Goal: Information Seeking & Learning: Check status

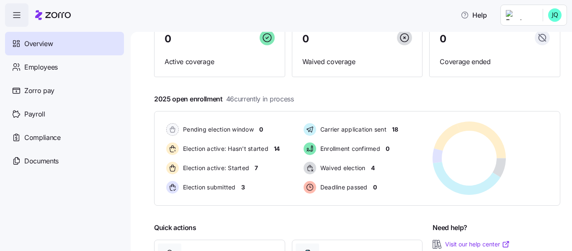
scroll to position [95, 0]
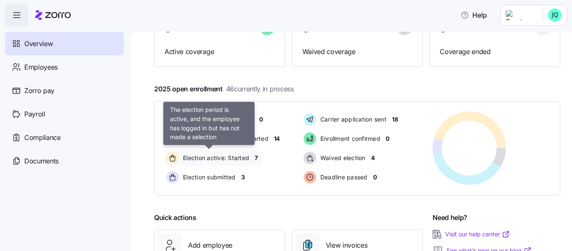
click at [218, 157] on span "Election active: Started" at bounding box center [214, 158] width 69 height 8
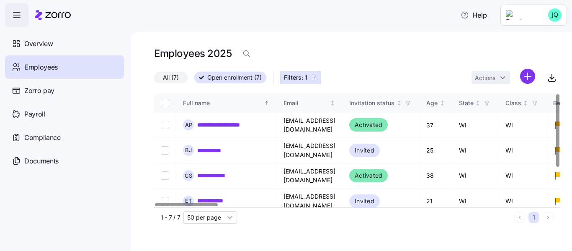
click at [559, 94] on div at bounding box center [557, 130] width 3 height 72
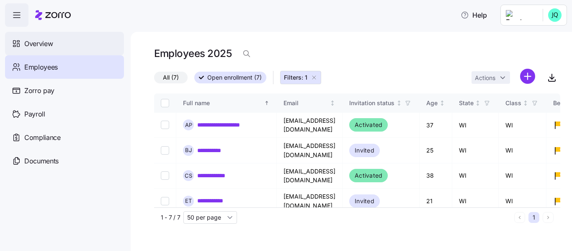
click at [48, 43] on span "Overview" at bounding box center [38, 44] width 28 height 10
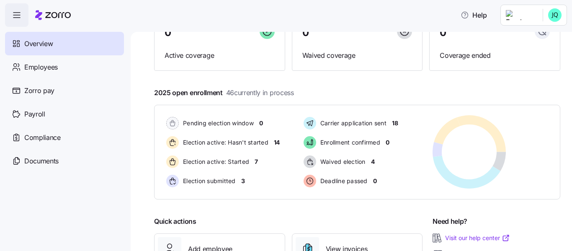
scroll to position [93, 0]
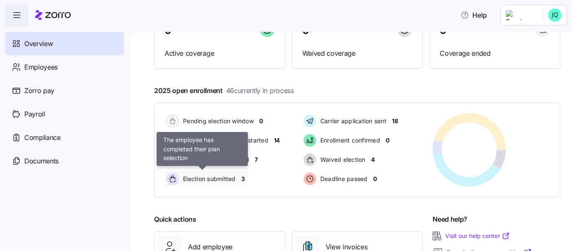
click at [229, 178] on span "Election submitted" at bounding box center [207, 179] width 55 height 8
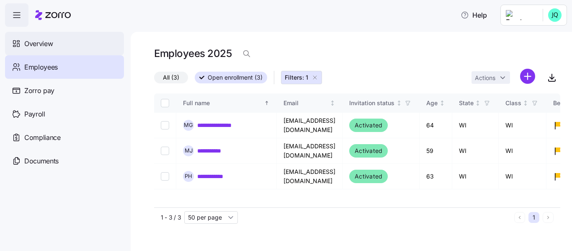
click at [44, 40] on span "Overview" at bounding box center [38, 44] width 28 height 10
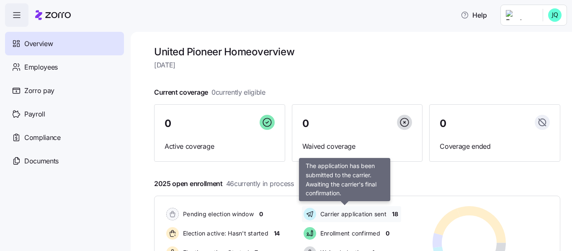
click at [352, 214] on span "Carrier application sent" at bounding box center [352, 214] width 69 height 8
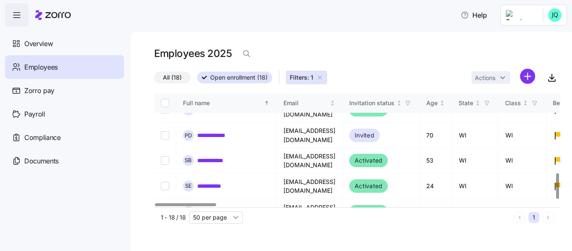
scroll to position [361, 0]
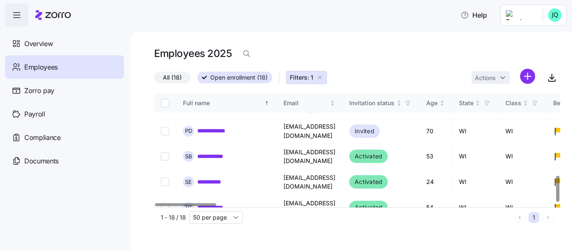
click at [556, 201] on div at bounding box center [557, 189] width 3 height 26
click at [43, 44] on span "Overview" at bounding box center [38, 44] width 28 height 10
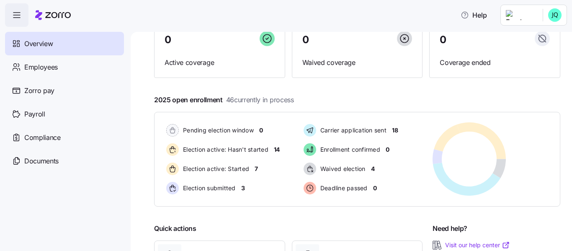
scroll to position [86, 0]
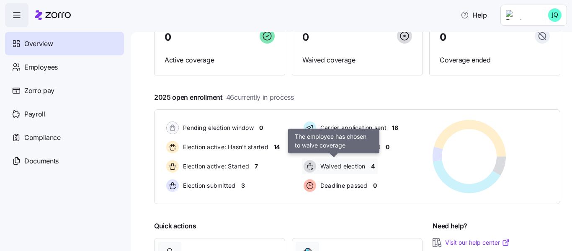
click at [340, 165] on span "Waived election" at bounding box center [342, 166] width 48 height 8
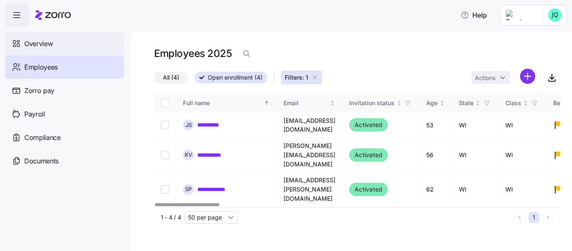
click at [55, 44] on div "Overview" at bounding box center [64, 43] width 119 height 23
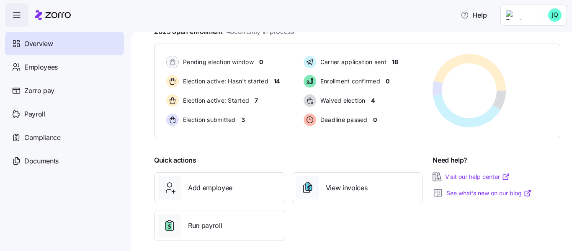
scroll to position [160, 0]
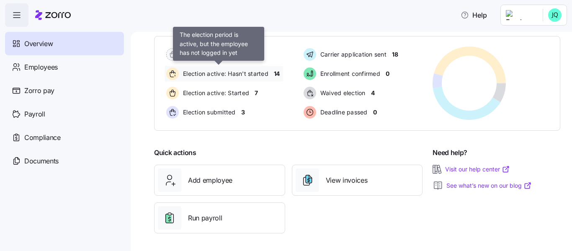
click at [217, 75] on span "Election active: Hasn't started" at bounding box center [224, 74] width 88 height 8
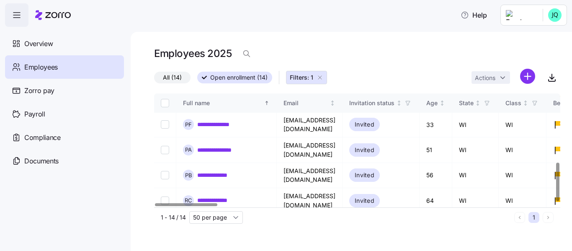
scroll to position [204, 0]
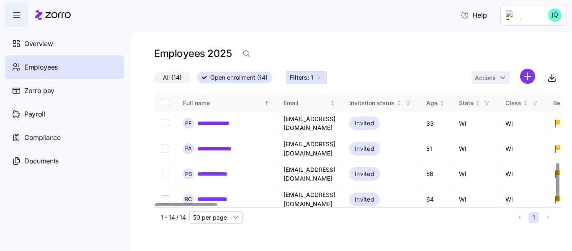
click at [556, 191] on div at bounding box center [557, 182] width 3 height 39
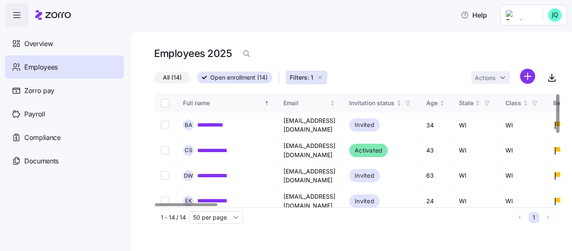
click at [556, 94] on div at bounding box center [557, 113] width 3 height 39
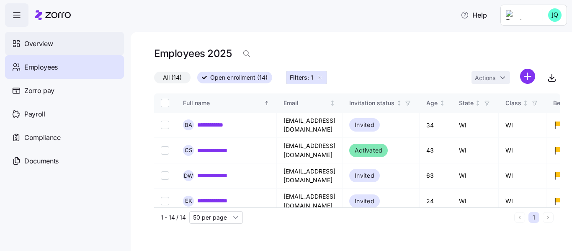
click at [41, 45] on span "Overview" at bounding box center [38, 44] width 28 height 10
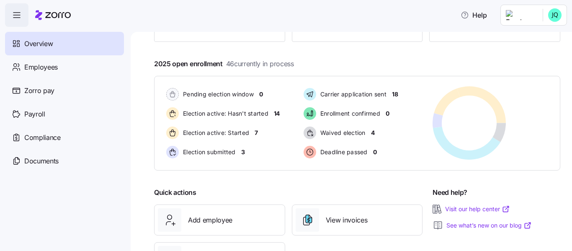
scroll to position [124, 0]
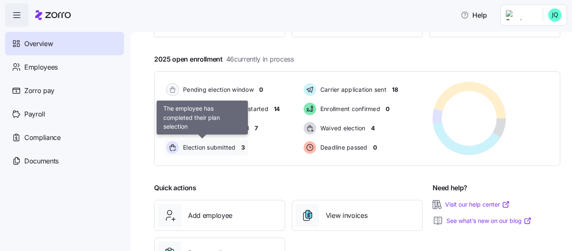
click at [213, 152] on span "Election submitted" at bounding box center [207, 147] width 55 height 8
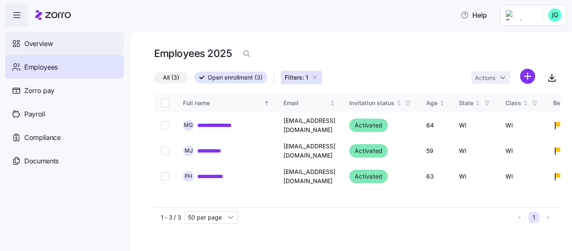
click at [40, 42] on span "Overview" at bounding box center [38, 44] width 28 height 10
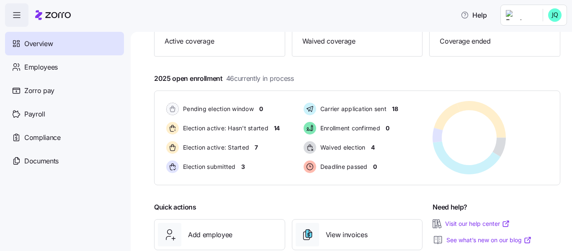
scroll to position [106, 0]
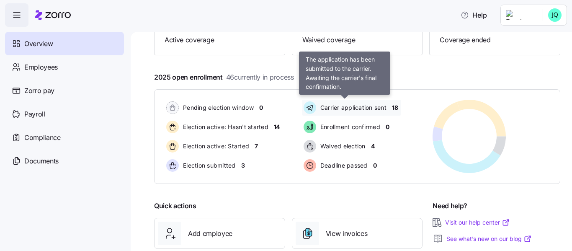
click at [328, 107] on span "Carrier application sent" at bounding box center [352, 107] width 69 height 8
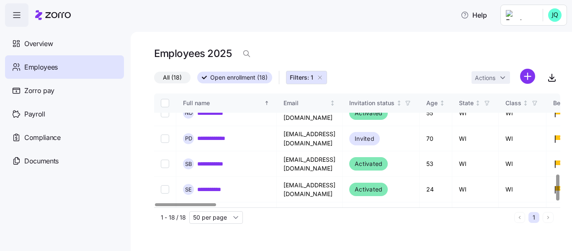
scroll to position [361, 0]
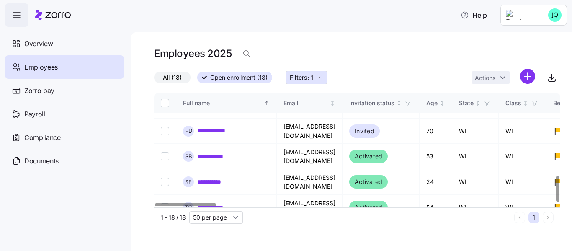
click at [556, 201] on div at bounding box center [557, 189] width 3 height 26
click at [65, 42] on div "Overview" at bounding box center [64, 43] width 119 height 23
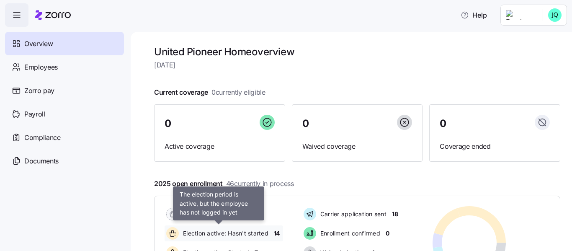
click at [240, 232] on span "Election active: Hasn't started" at bounding box center [224, 233] width 88 height 8
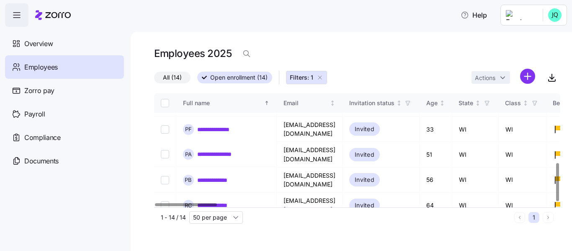
scroll to position [204, 0]
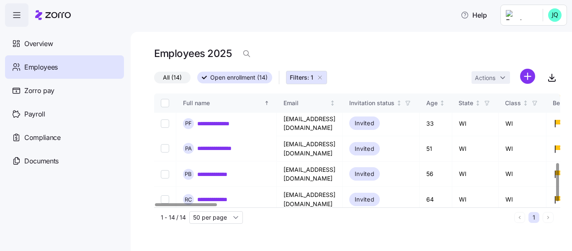
click at [556, 199] on div at bounding box center [557, 182] width 3 height 39
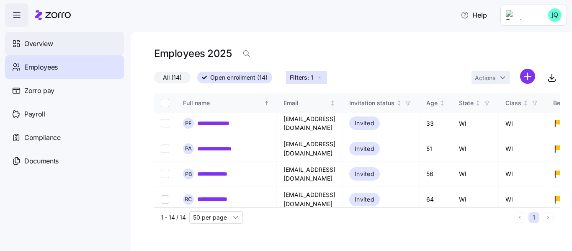
click at [44, 43] on span "Overview" at bounding box center [38, 44] width 28 height 10
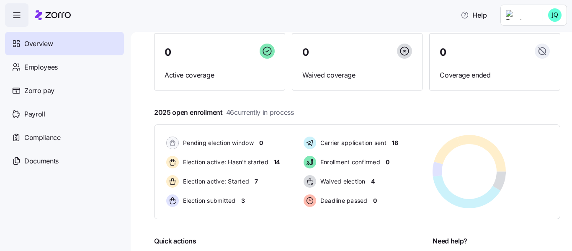
scroll to position [79, 0]
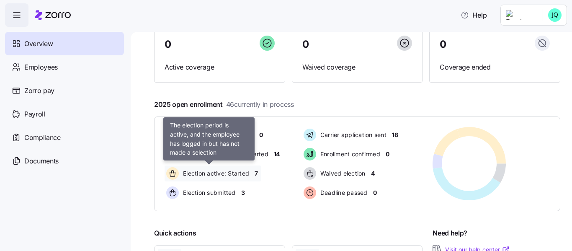
click at [212, 172] on span "Election active: Started" at bounding box center [214, 173] width 69 height 8
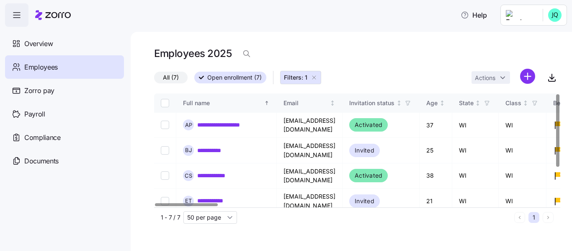
click at [555, 126] on div at bounding box center [557, 147] width 5 height 109
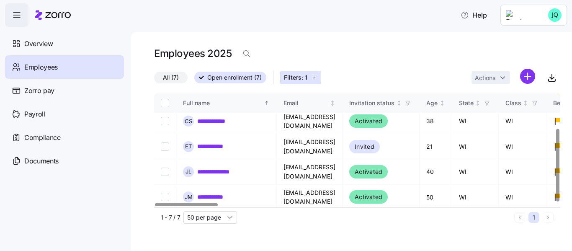
scroll to position [8, 0]
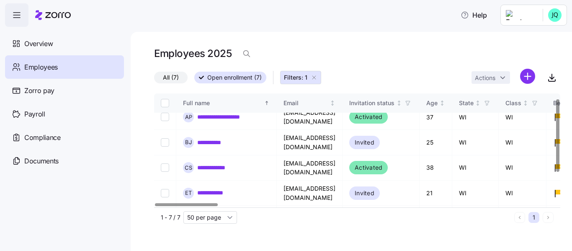
click at [556, 126] on div at bounding box center [557, 135] width 3 height 72
